Goal: Task Accomplishment & Management: Use online tool/utility

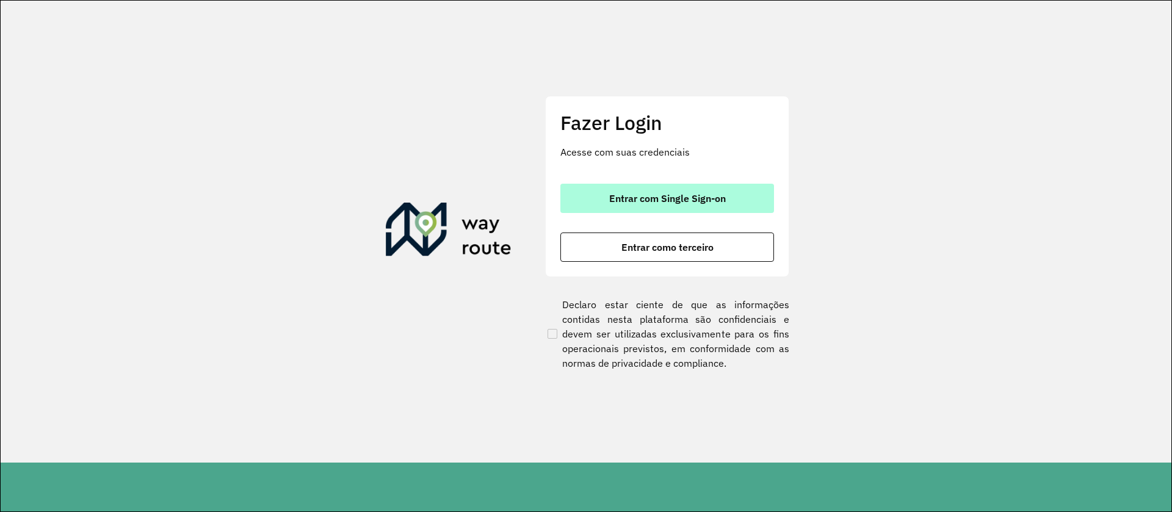
click at [635, 204] on button "Entrar com Single Sign-on" at bounding box center [667, 198] width 214 height 29
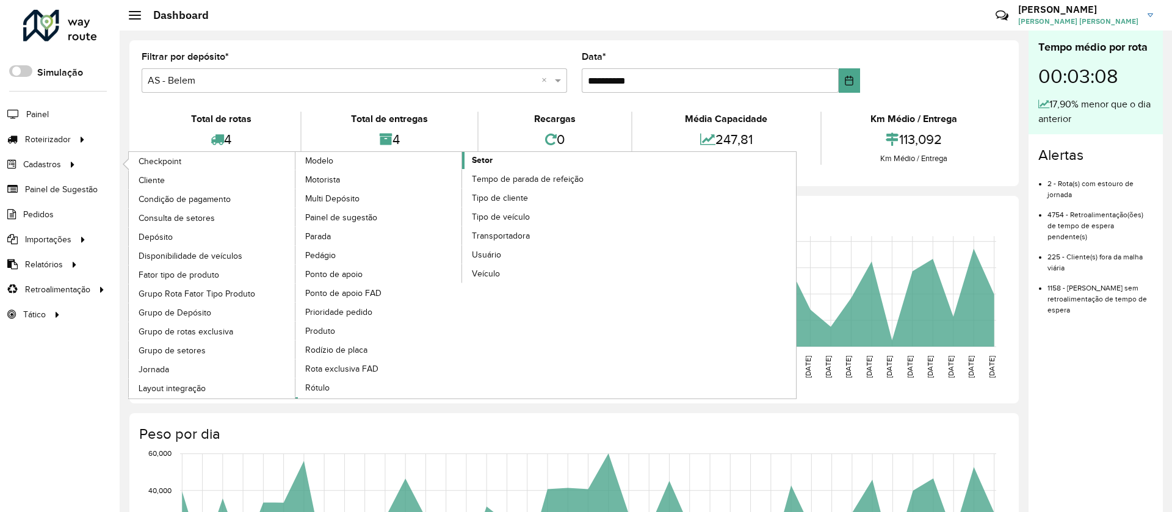
click at [485, 161] on span "Setor" at bounding box center [482, 160] width 21 height 13
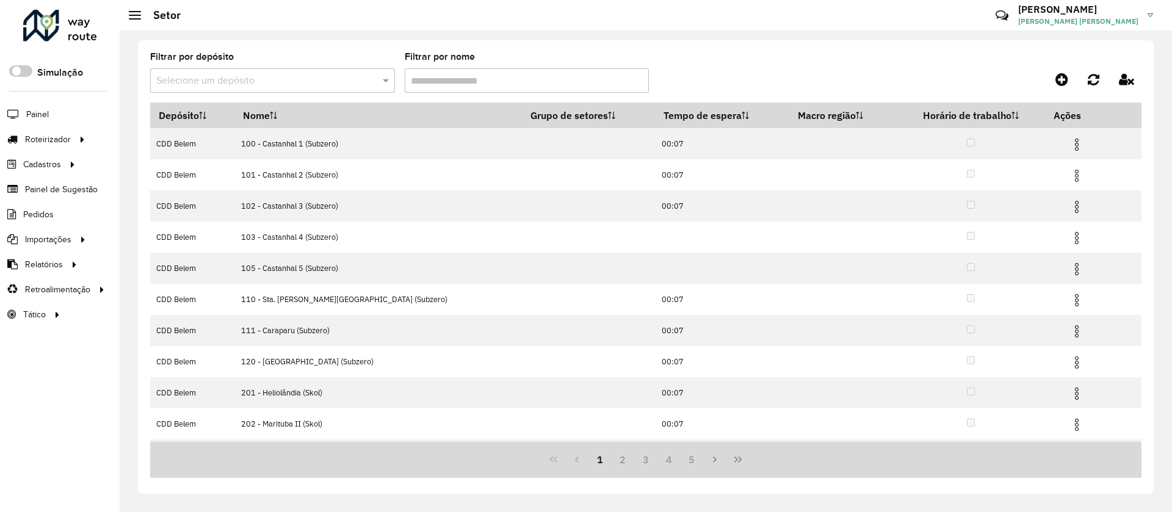
click at [458, 78] on input "Filtrar por nome" at bounding box center [527, 80] width 245 height 24
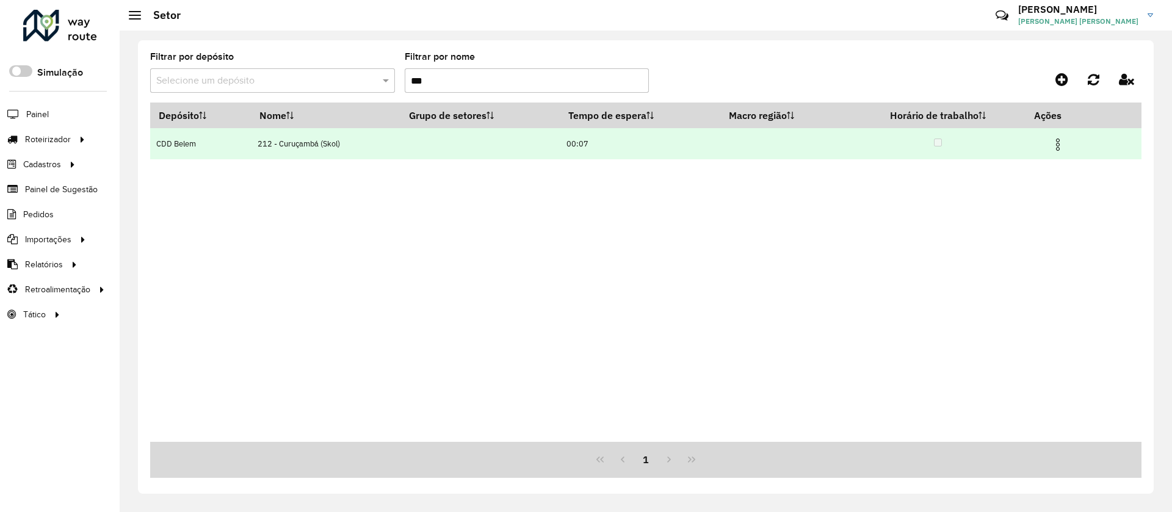
type input "***"
click at [621, 141] on img at bounding box center [1057, 144] width 15 height 15
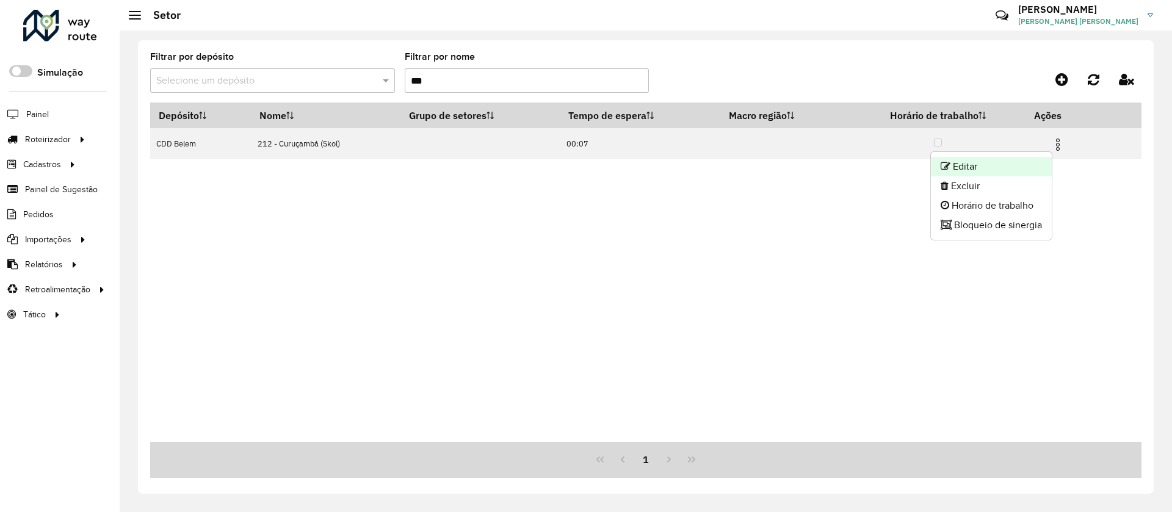
click at [621, 175] on li "Editar" at bounding box center [991, 167] width 121 height 20
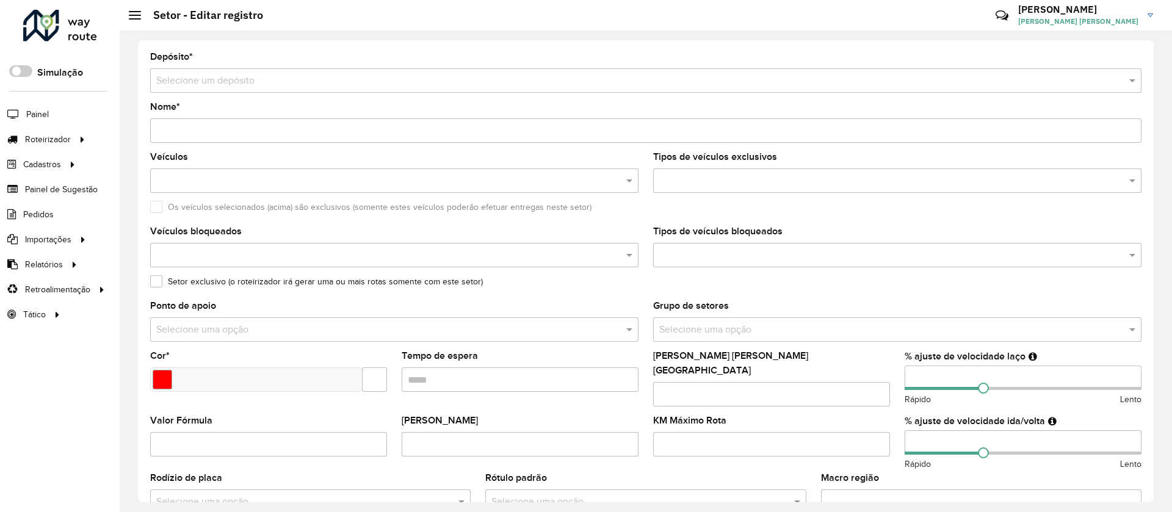
type input "**********"
type input "*******"
type input "*****"
type input "***"
type input "**"
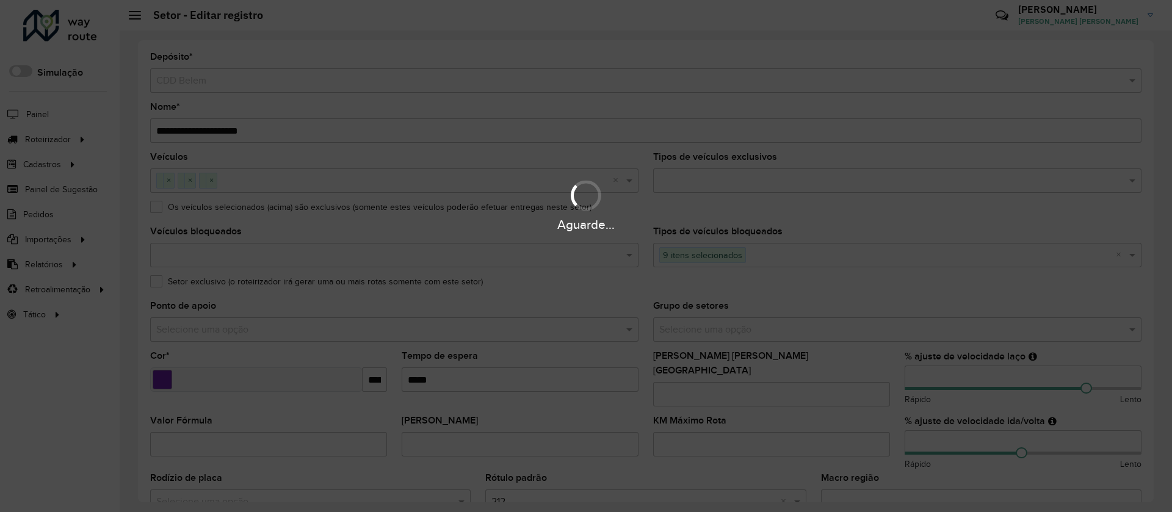
click at [621, 272] on div "Aguarde..." at bounding box center [586, 256] width 1172 height 512
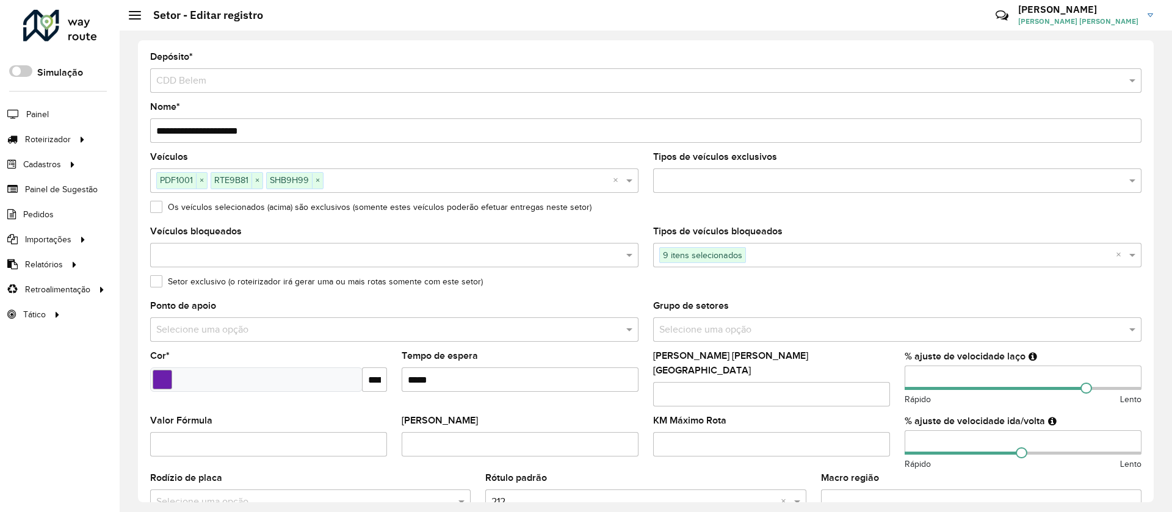
click at [621, 272] on div "**********" at bounding box center [646, 271] width 1016 height 462
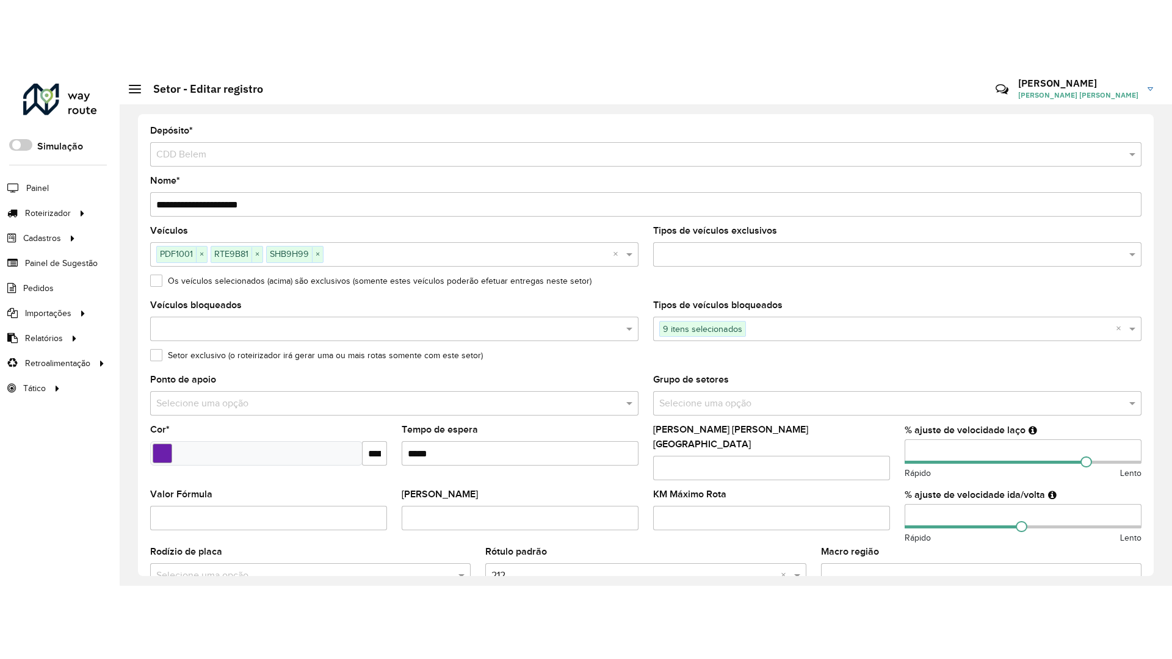
scroll to position [326, 0]
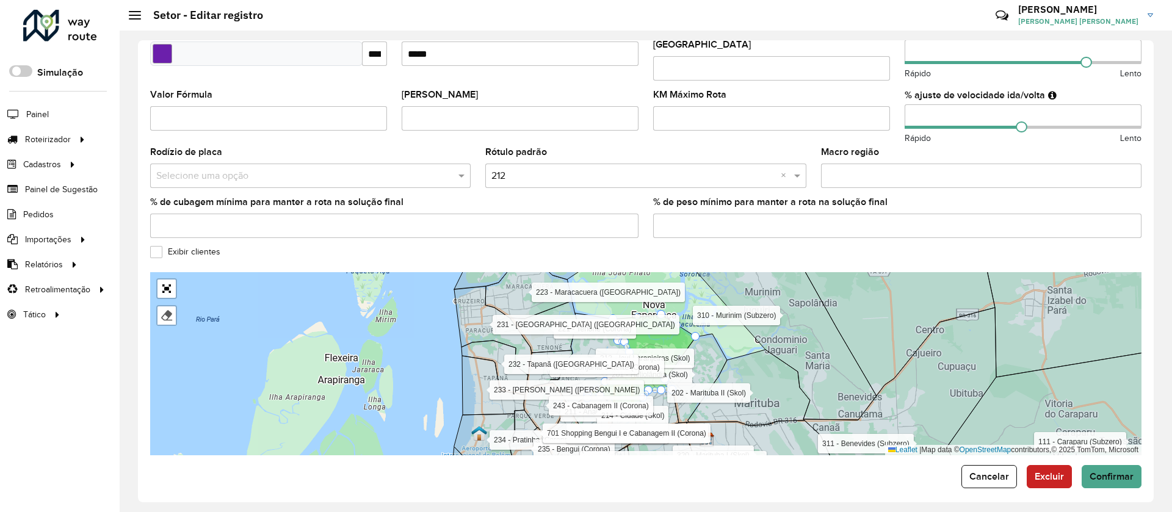
click at [173, 272] on div at bounding box center [166, 288] width 21 height 21
click at [165, 272] on link "Abrir mapa em tela cheia" at bounding box center [166, 289] width 18 height 18
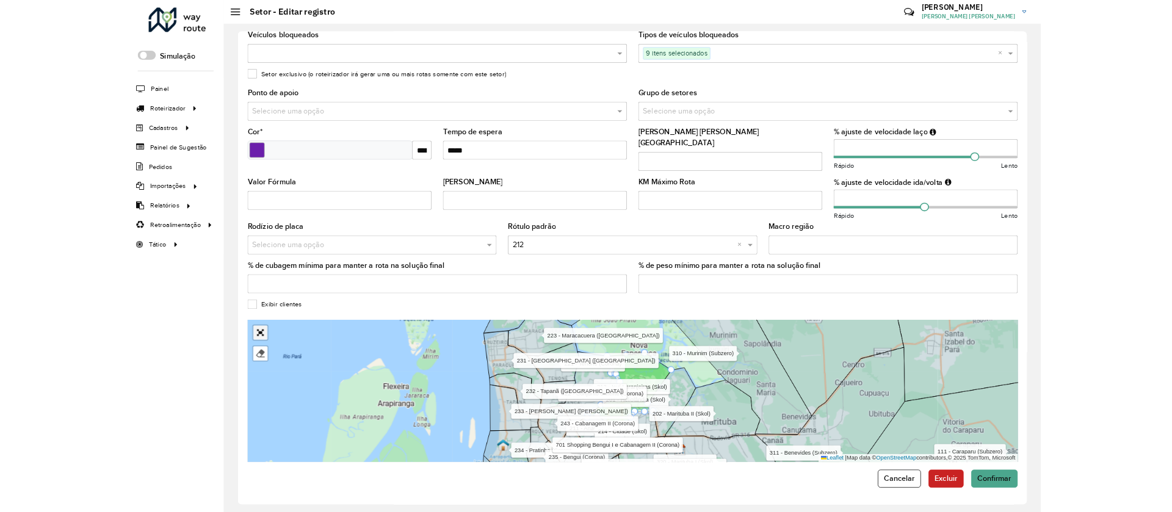
scroll to position [0, 0]
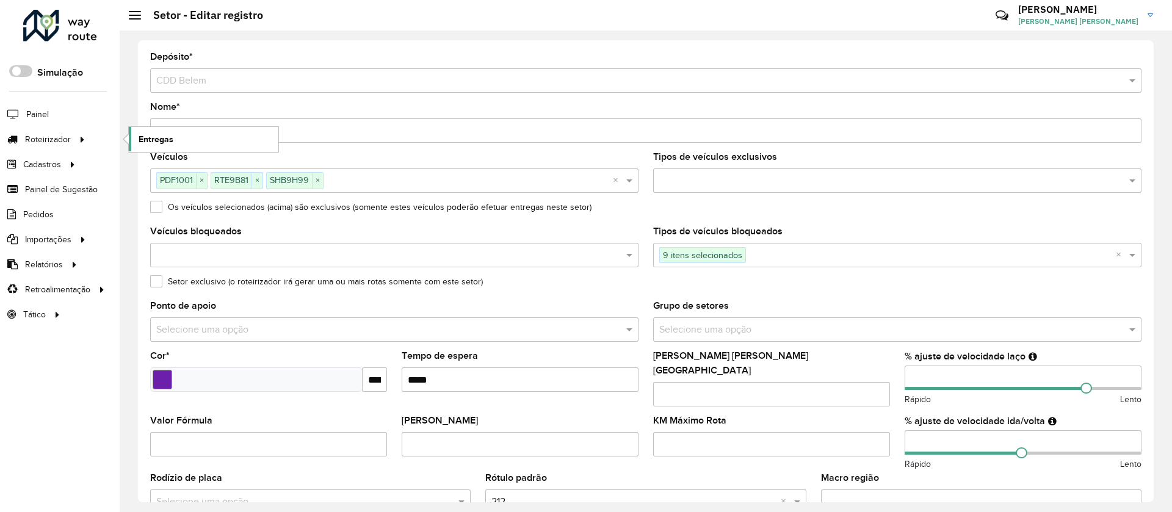
click at [162, 134] on span "Entregas" at bounding box center [156, 139] width 35 height 13
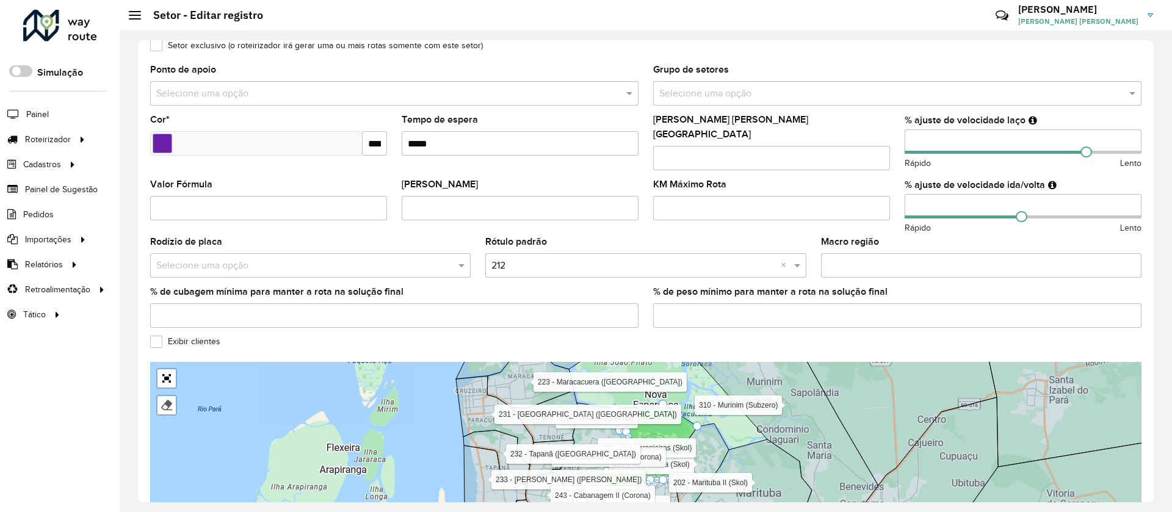
scroll to position [271, 0]
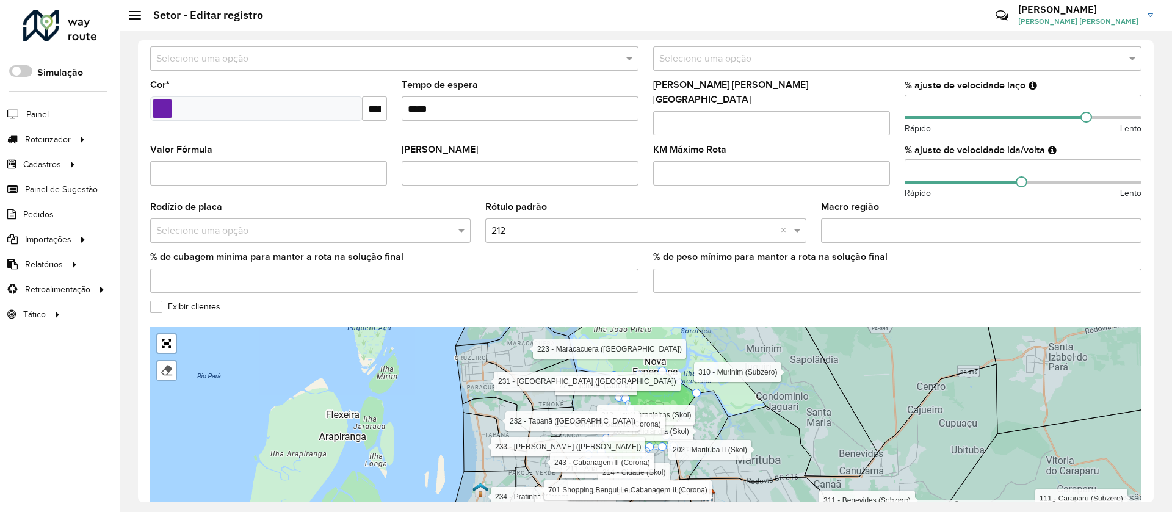
click at [500, 272] on g at bounding box center [693, 420] width 1085 height 221
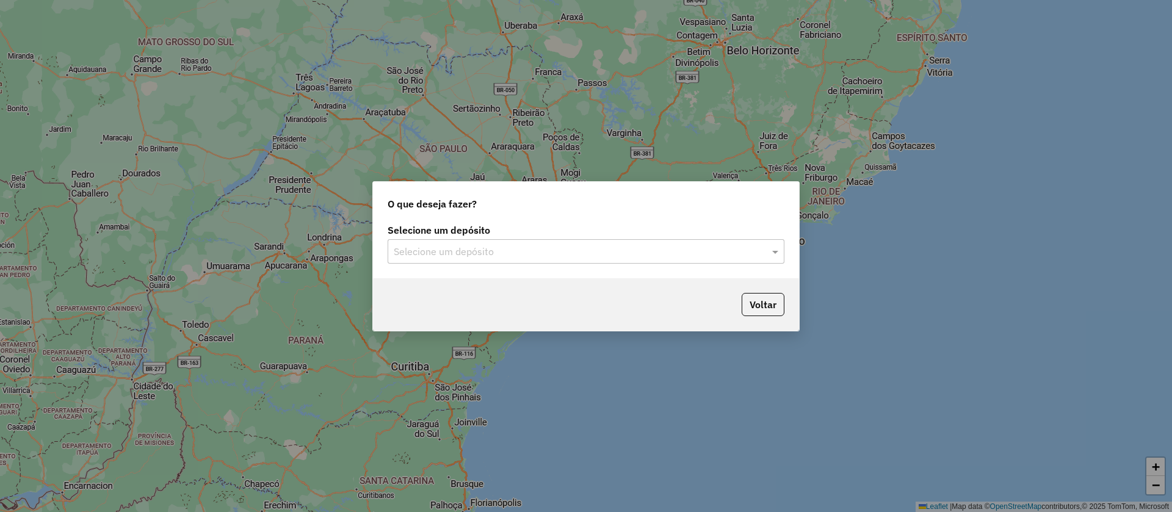
click at [494, 261] on div "Selecione um depósito" at bounding box center [586, 251] width 397 height 24
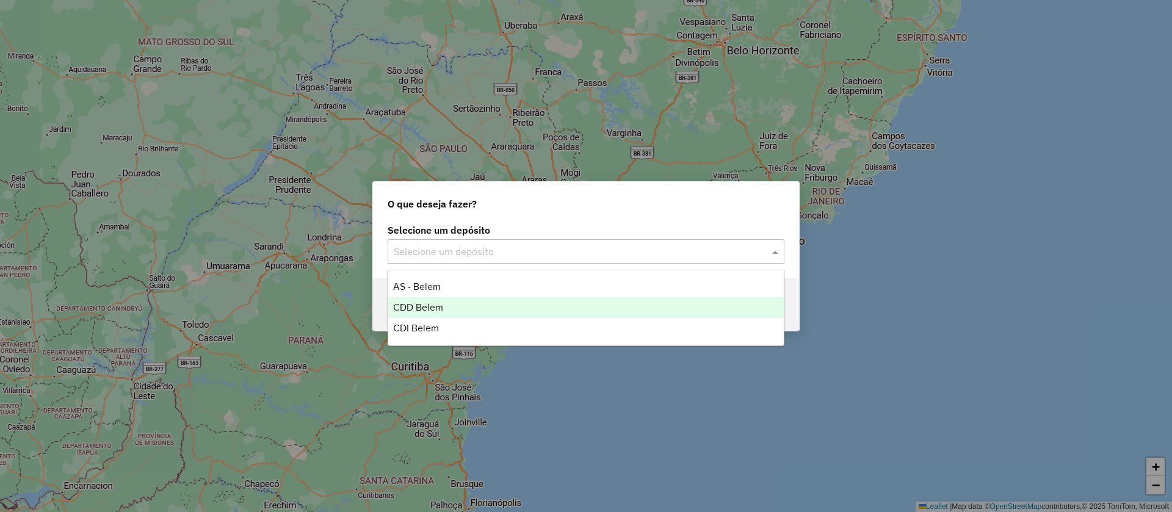
click at [472, 303] on div "CDD Belem" at bounding box center [586, 307] width 396 height 21
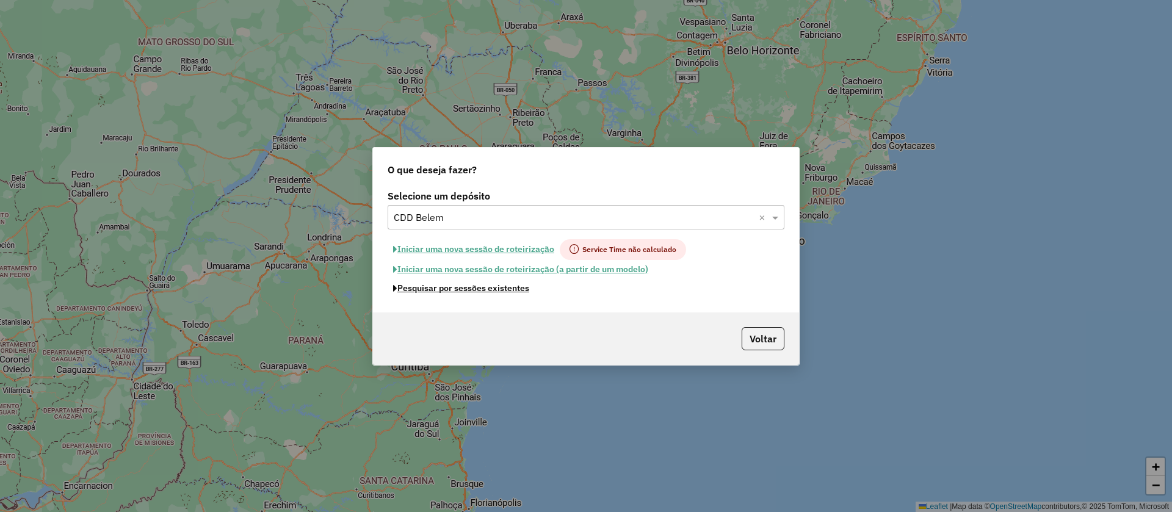
click at [465, 290] on button "Pesquisar por sessões existentes" at bounding box center [461, 288] width 147 height 19
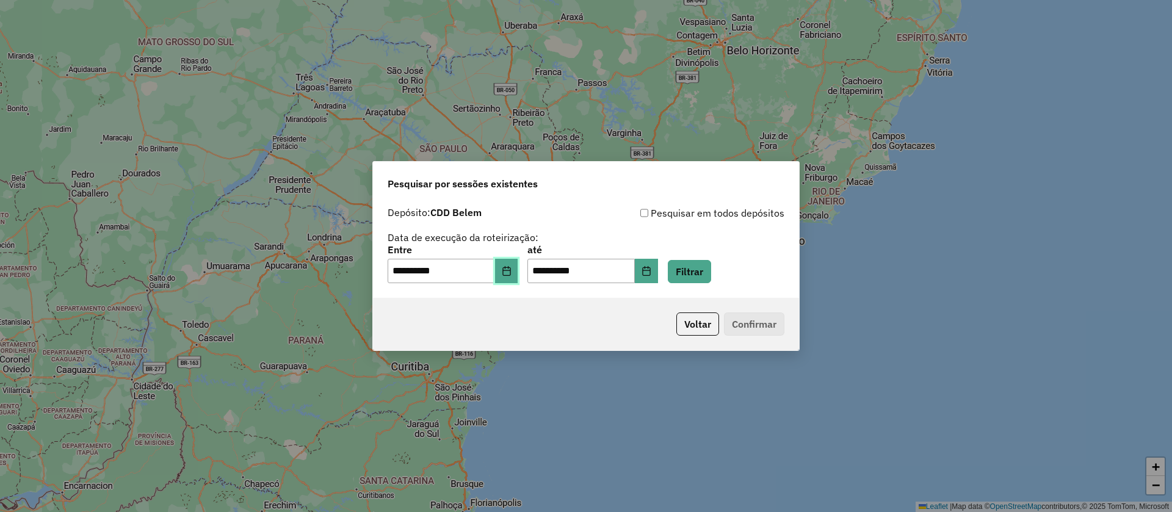
click at [510, 275] on icon "Choose Date" at bounding box center [506, 271] width 8 height 10
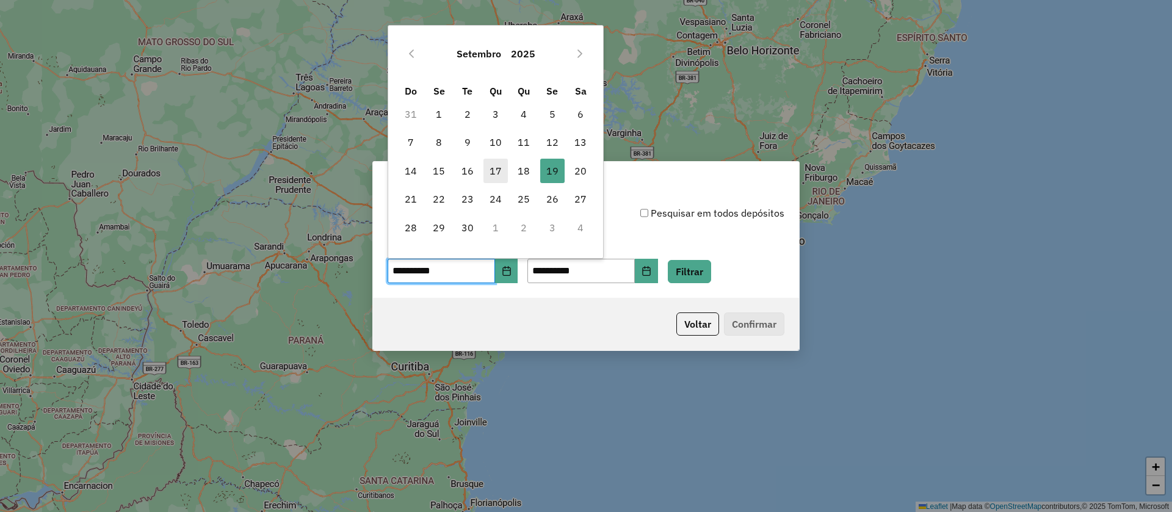
click at [501, 178] on span "17" at bounding box center [495, 171] width 24 height 24
type input "**********"
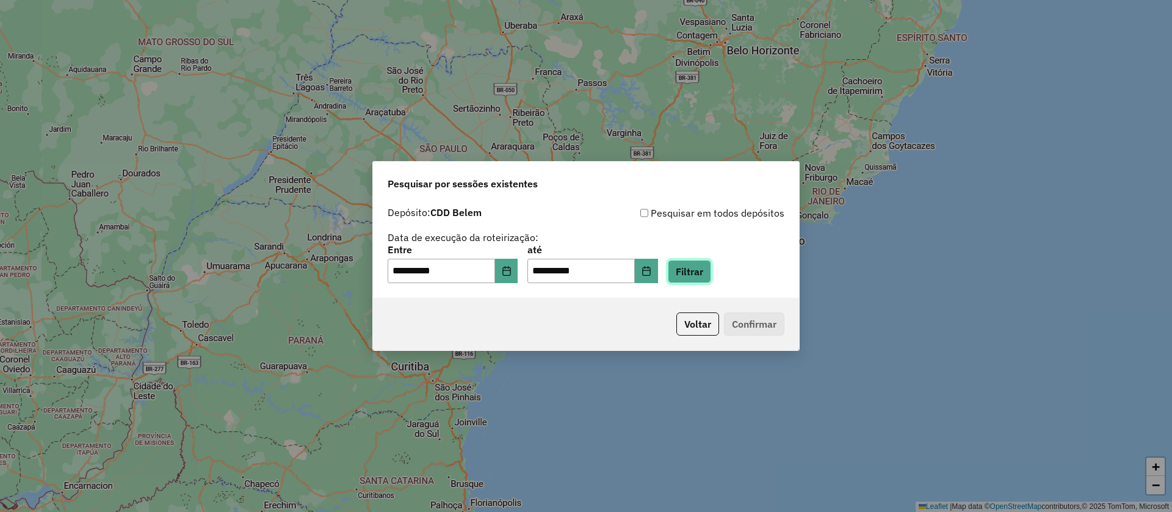
click at [701, 278] on button "Filtrar" at bounding box center [689, 271] width 43 height 23
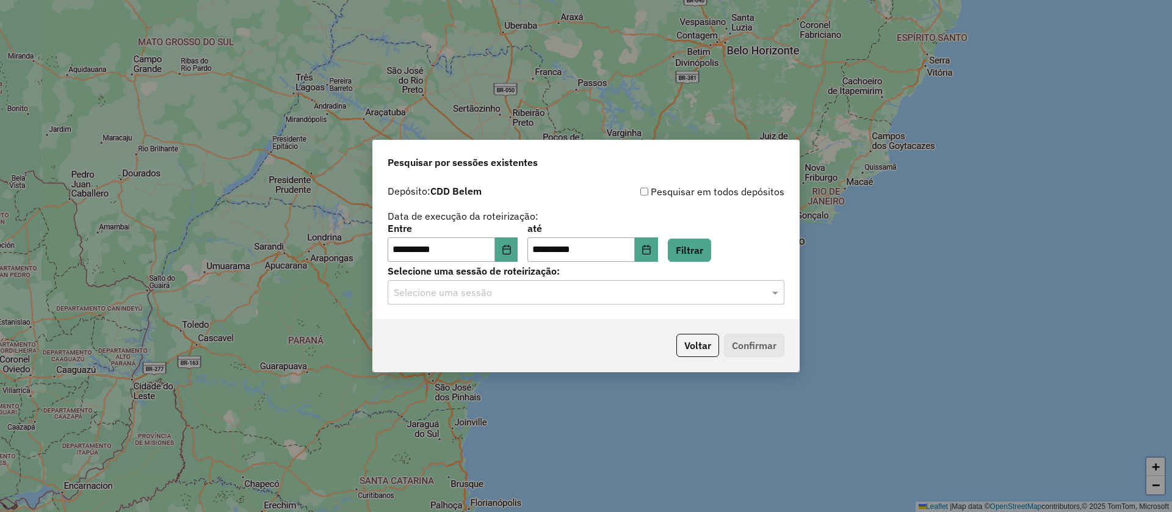
click at [578, 301] on div "Selecione uma sessão" at bounding box center [586, 292] width 397 height 24
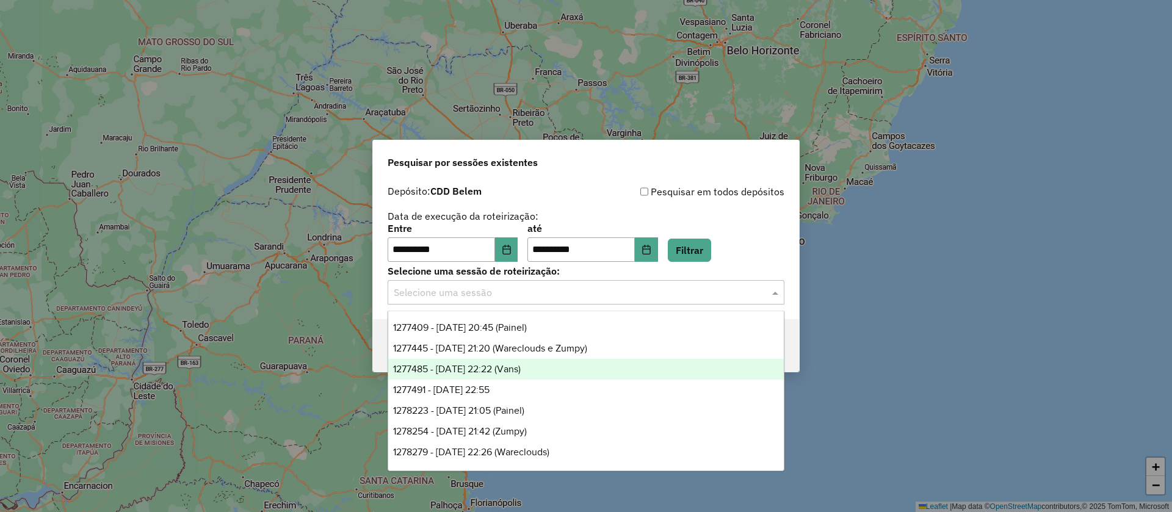
click at [548, 370] on div "1277485 - 17/09/2025 22:22 (Vans)" at bounding box center [586, 369] width 396 height 21
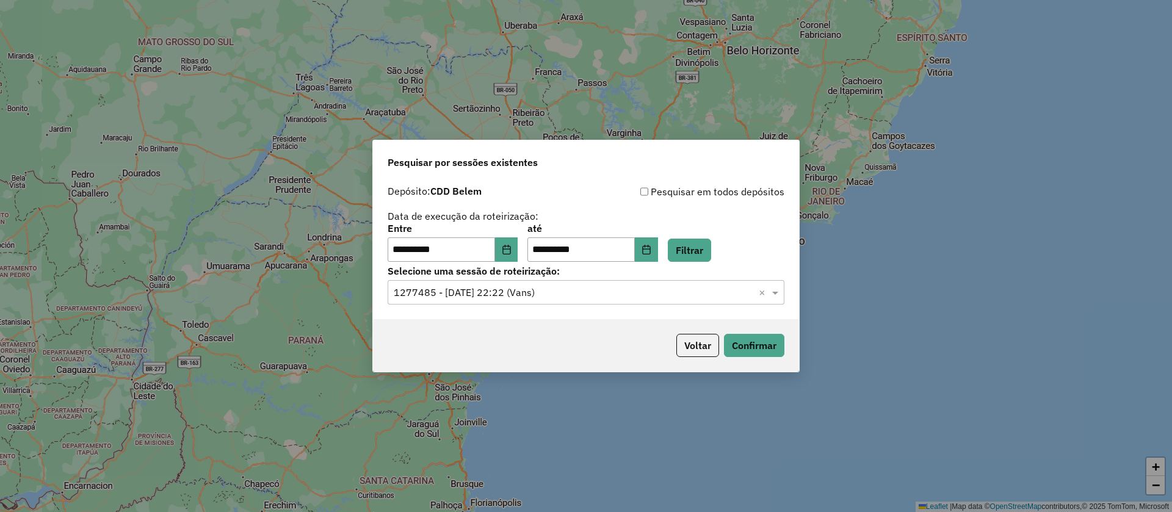
click at [548, 370] on div "Voltar Confirmar" at bounding box center [586, 345] width 426 height 52
click at [727, 338] on button "Confirmar" at bounding box center [754, 345] width 60 height 23
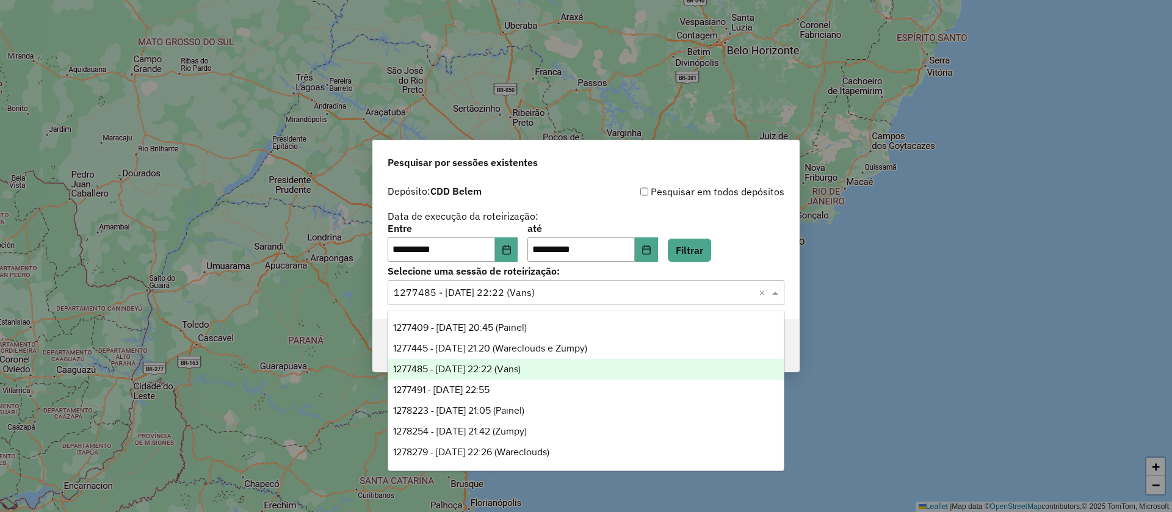
click at [606, 286] on input "text" at bounding box center [574, 293] width 360 height 15
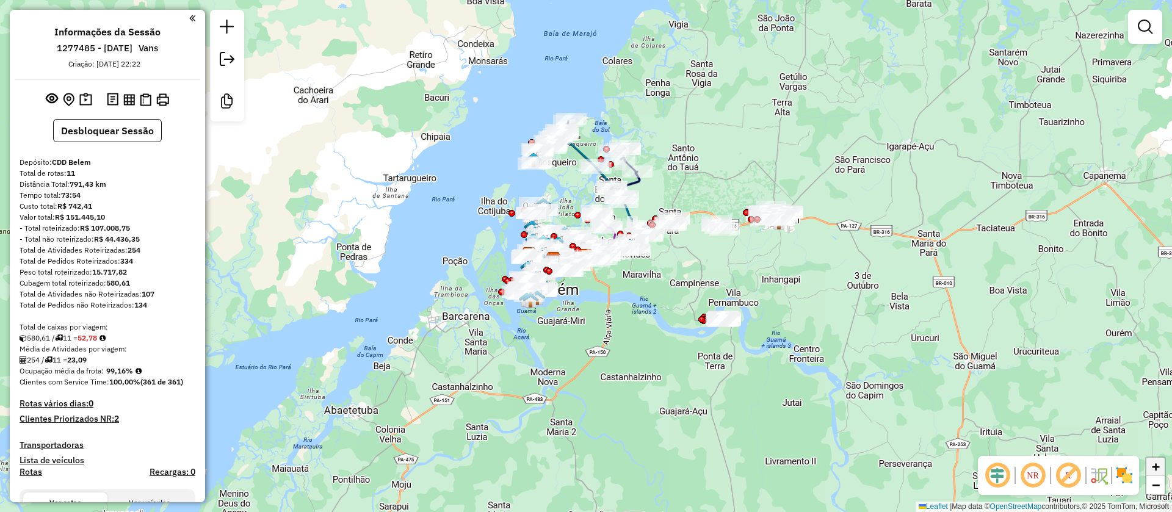
click at [1155, 468] on span "+" at bounding box center [1156, 466] width 8 height 15
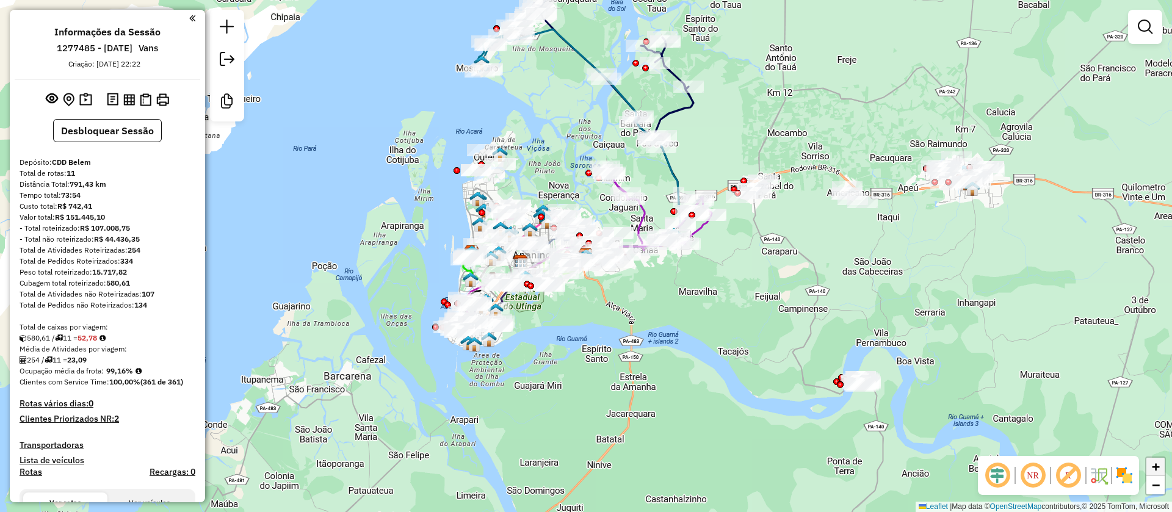
click at [1155, 468] on span "+" at bounding box center [1156, 466] width 8 height 15
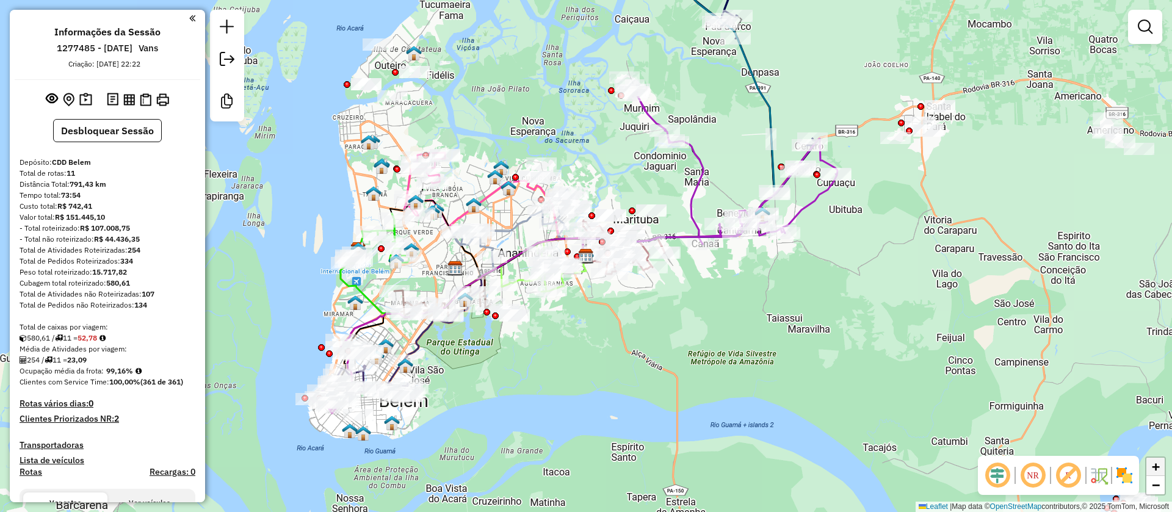
click at [1155, 468] on span "+" at bounding box center [1156, 466] width 8 height 15
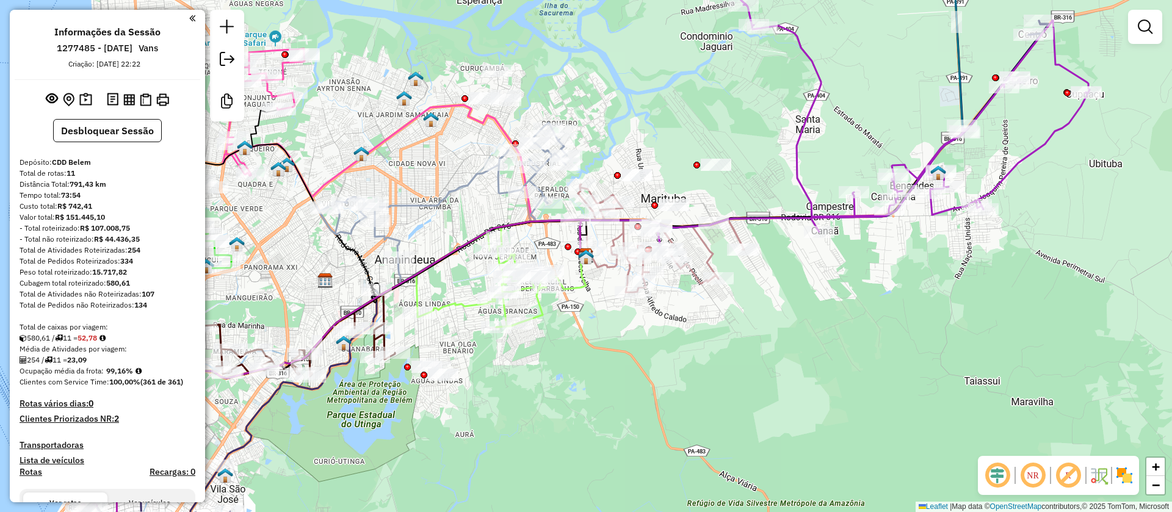
click at [1122, 480] on img at bounding box center [1125, 476] width 20 height 20
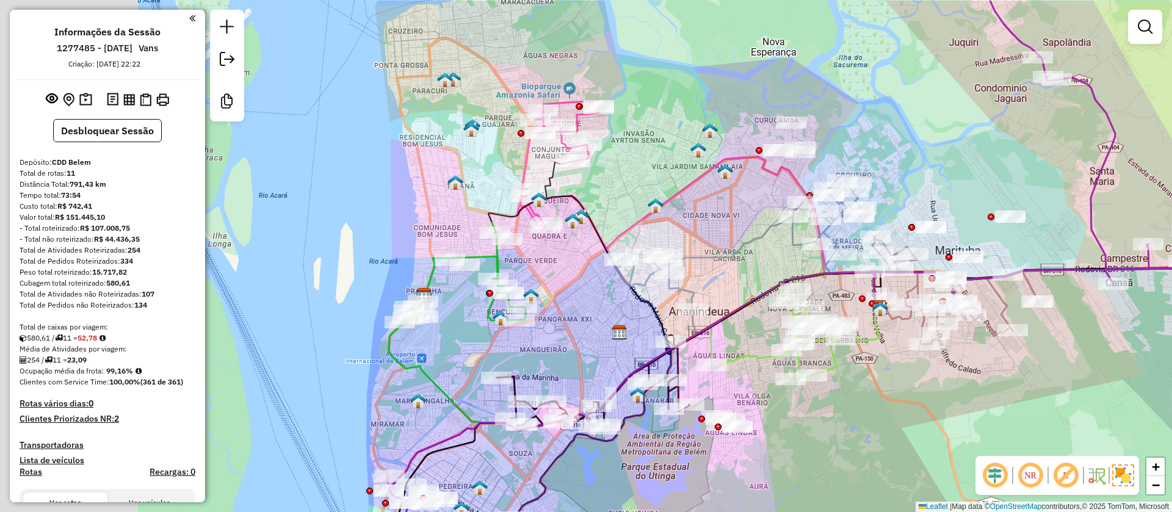
drag, startPoint x: 469, startPoint y: 214, endPoint x: 764, endPoint y: 266, distance: 299.3
click at [764, 266] on div "Janela de atendimento Grade de atendimento Capacidade Transportadoras Veículos …" at bounding box center [586, 256] width 1172 height 512
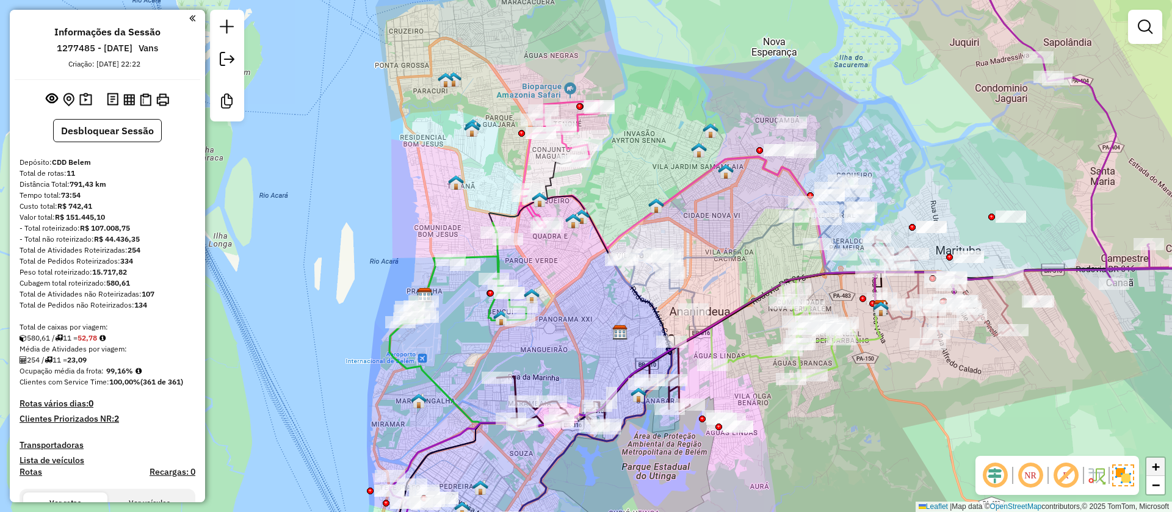
click at [1158, 469] on span "+" at bounding box center [1156, 466] width 8 height 15
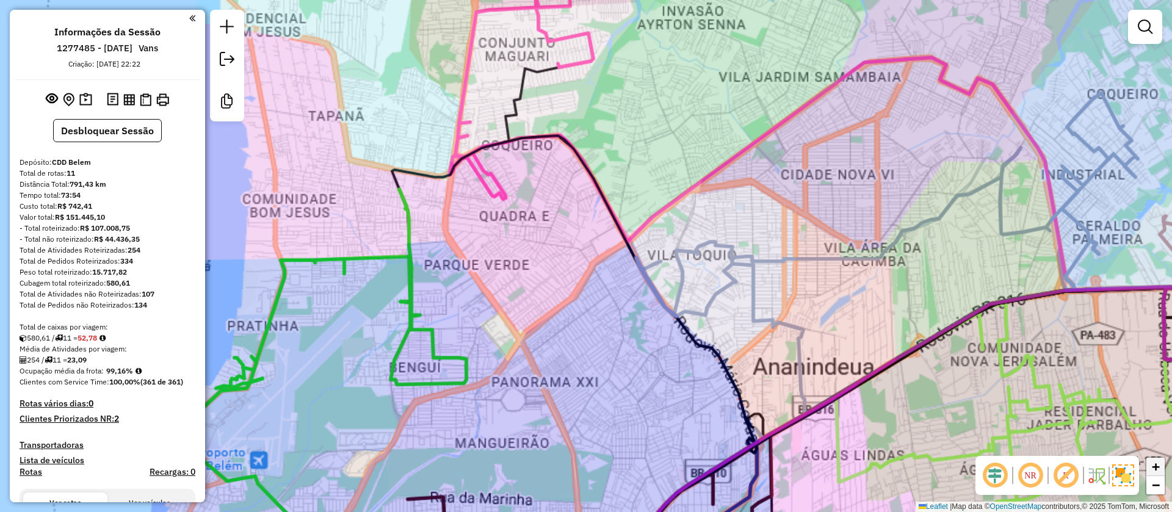
click at [1158, 469] on span "+" at bounding box center [1156, 466] width 8 height 15
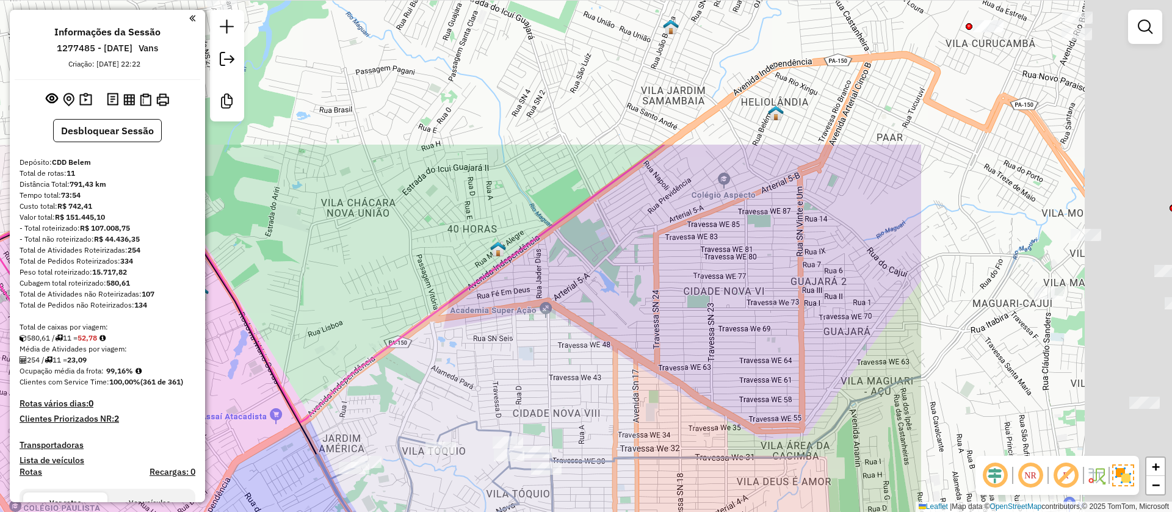
drag, startPoint x: 1067, startPoint y: 165, endPoint x: 699, endPoint y: 363, distance: 417.8
click at [699, 363] on div "Janela de atendimento Grade de atendimento Capacidade Transportadoras Veículos …" at bounding box center [586, 256] width 1172 height 512
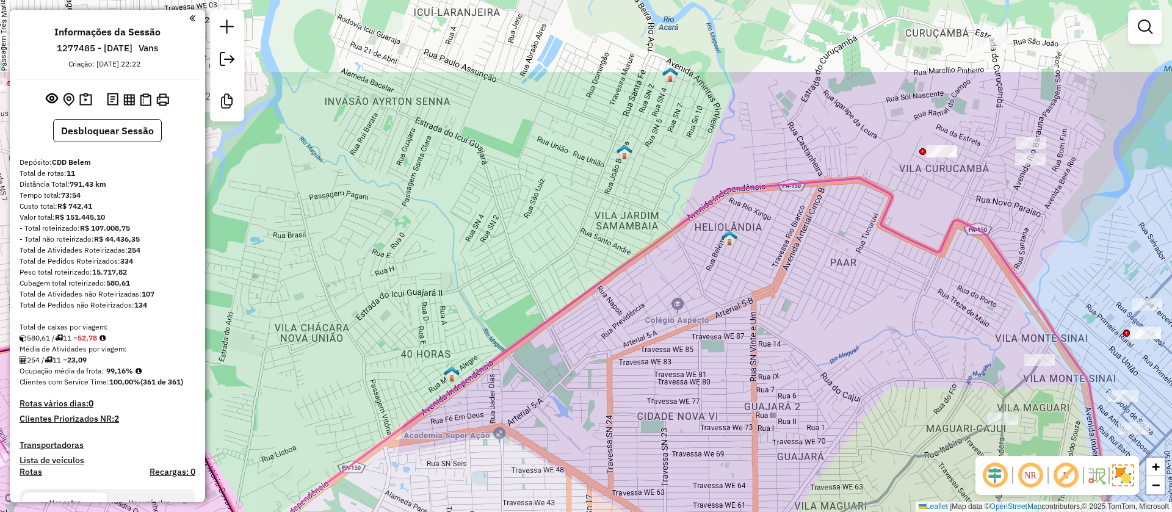
drag, startPoint x: 945, startPoint y: 93, endPoint x: 899, endPoint y: 216, distance: 131.5
click at [899, 216] on div "Janela de atendimento Grade de atendimento Capacidade Transportadoras Veículos …" at bounding box center [586, 256] width 1172 height 512
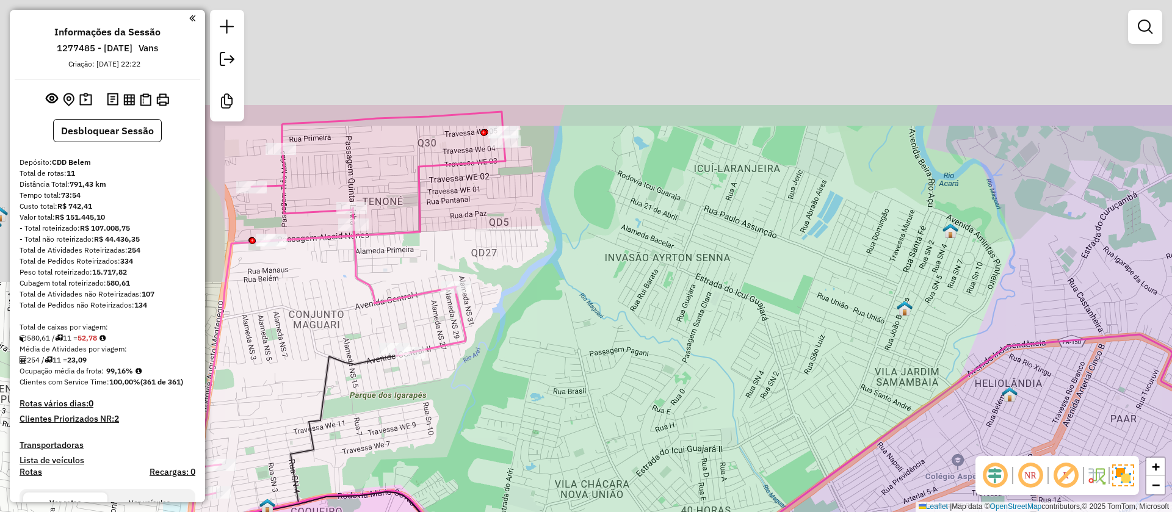
drag, startPoint x: 465, startPoint y: 210, endPoint x: 859, endPoint y: 449, distance: 460.9
click at [859, 449] on div "Janela de atendimento Grade de atendimento Capacidade Transportadoras Veículos …" at bounding box center [586, 256] width 1172 height 512
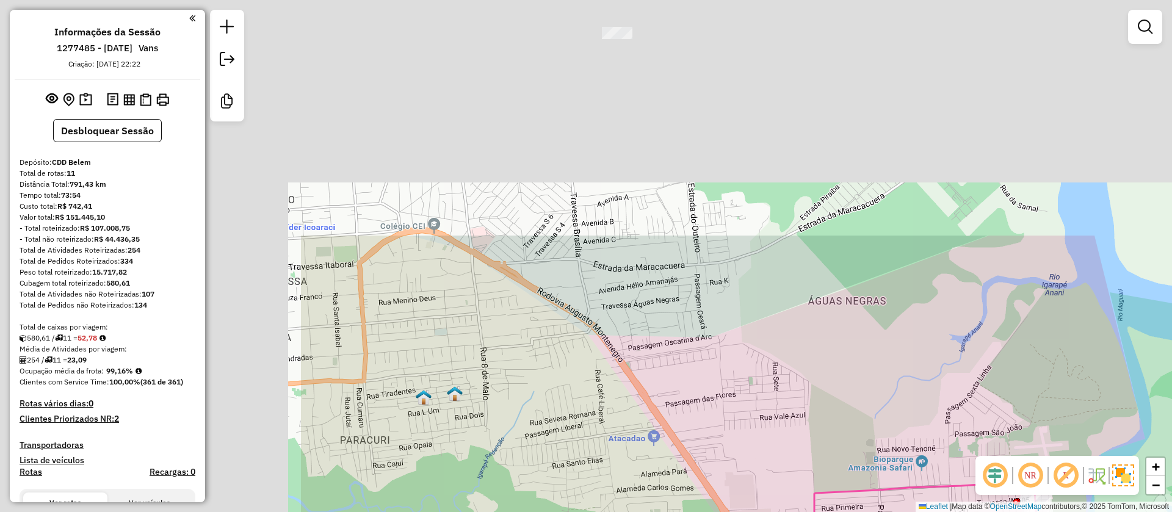
drag, startPoint x: 618, startPoint y: 199, endPoint x: 1036, endPoint y: 486, distance: 507.1
click at [1036, 486] on hb-router-mapa "Informações da Sessão 1277485 - [DATE] Vans Criação: [DATE] 22:22 Desbloquear S…" at bounding box center [586, 256] width 1172 height 512
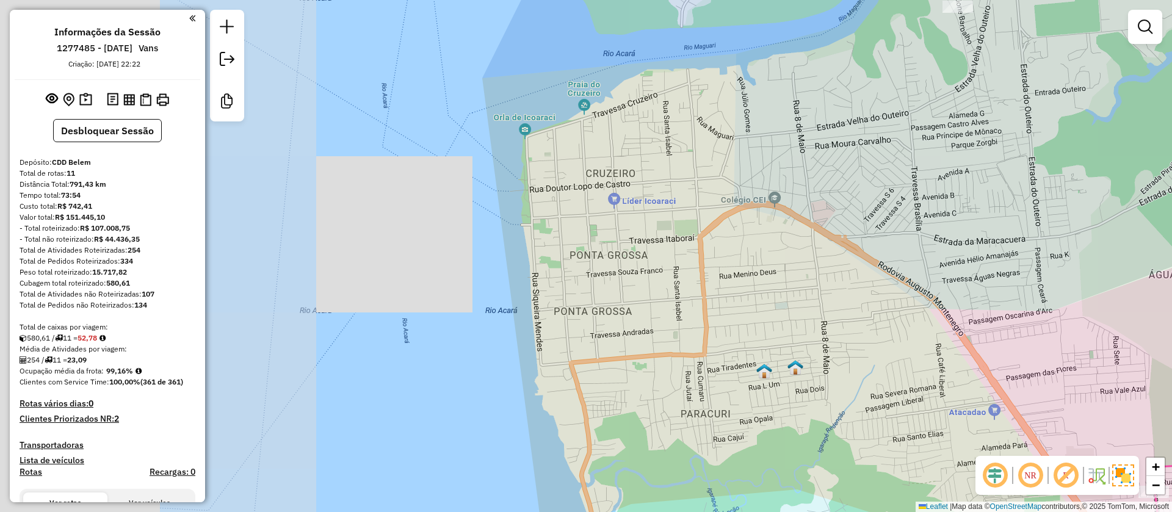
drag, startPoint x: 506, startPoint y: 236, endPoint x: 847, endPoint y: 210, distance: 341.6
click at [847, 210] on div "Janela de atendimento Grade de atendimento Capacidade Transportadoras Veículos …" at bounding box center [586, 256] width 1172 height 512
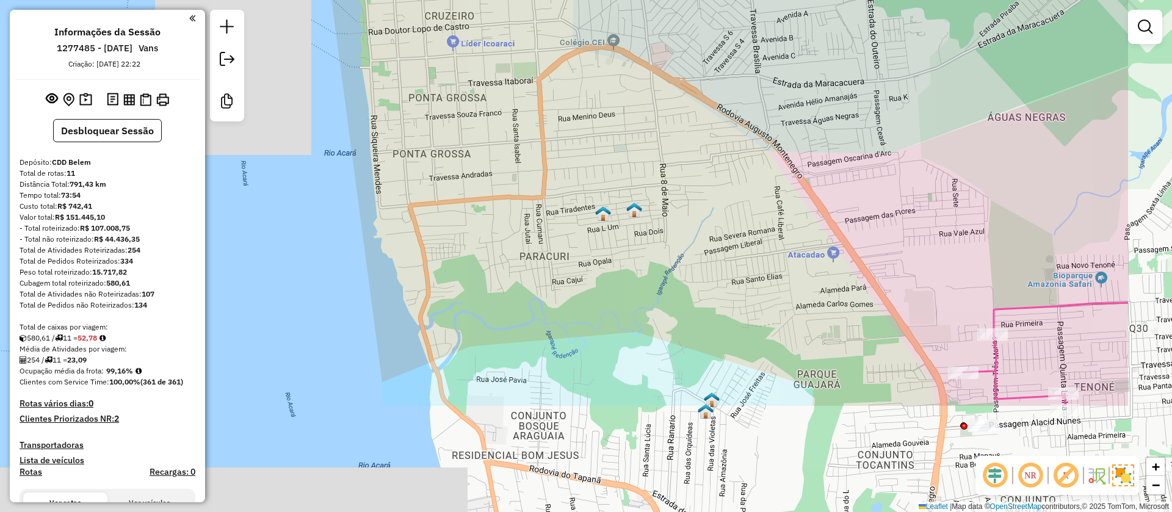
drag, startPoint x: 844, startPoint y: 317, endPoint x: 676, endPoint y: 154, distance: 234.8
click at [676, 154] on div "Janela de atendimento Grade de atendimento Capacidade Transportadoras Veículos …" at bounding box center [586, 256] width 1172 height 512
